Goal: Check status: Check status

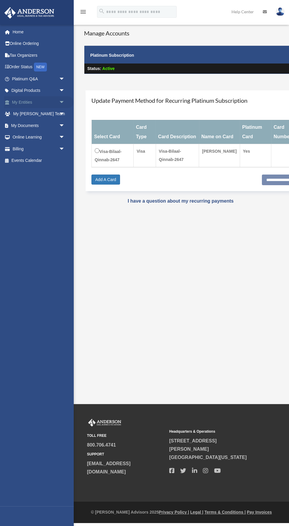
click at [63, 105] on span "arrow_drop_down" at bounding box center [65, 102] width 12 height 12
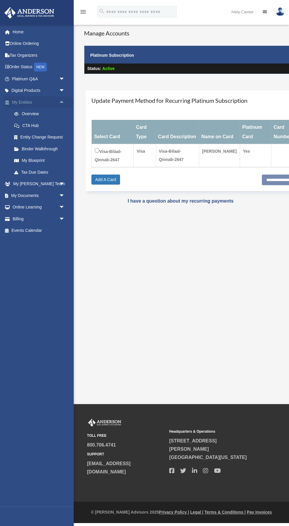
click at [22, 102] on link "My Entities arrow_drop_up" at bounding box center [39, 102] width 70 height 12
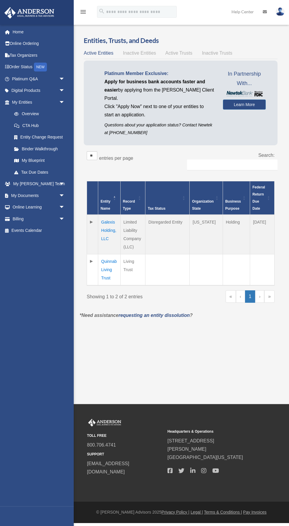
click at [103, 229] on td "Galexis Holding, LLC" at bounding box center [109, 235] width 22 height 40
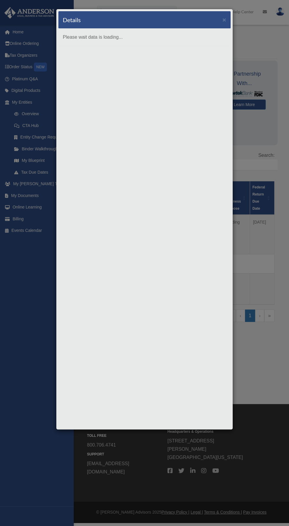
click at [256, 415] on div "Details × Please wait data is loading..." at bounding box center [144, 263] width 289 height 526
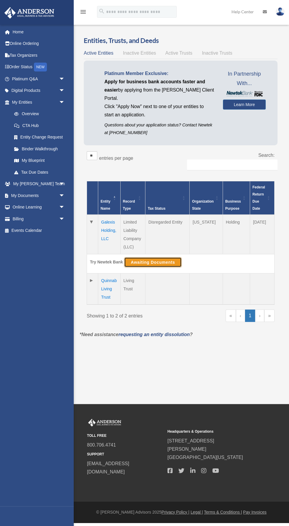
click at [158, 262] on button "Awaiting Documents" at bounding box center [153, 262] width 58 height 10
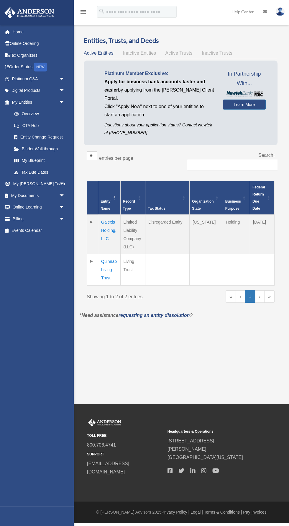
click at [108, 229] on td "Galexis Holding, LLC" at bounding box center [109, 235] width 22 height 40
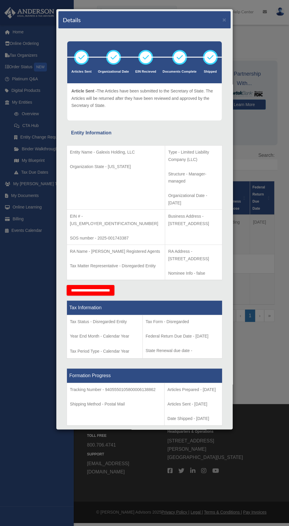
click at [268, 385] on div "Details × Articles Sent Organizational Date" at bounding box center [144, 263] width 289 height 526
